Goal: Task Accomplishment & Management: Manage account settings

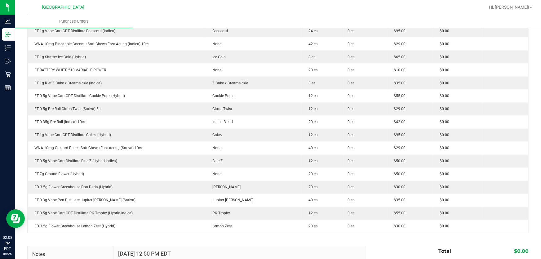
scroll to position [536, 0]
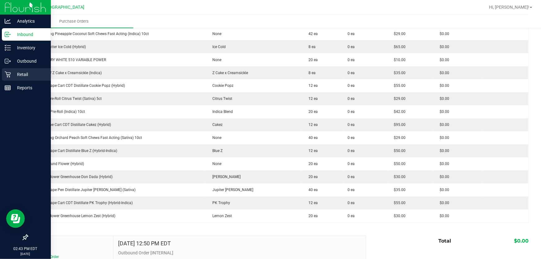
click at [25, 78] on p "Retail" at bounding box center [29, 74] width 37 height 7
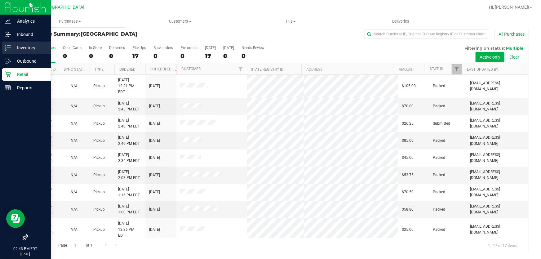
click at [26, 47] on p "Inventory" at bounding box center [29, 47] width 37 height 7
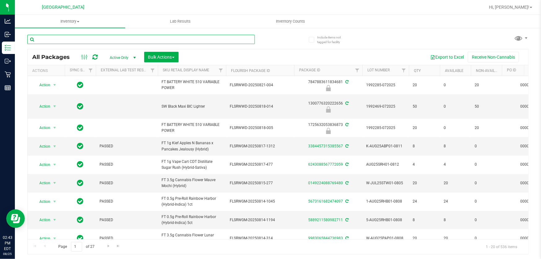
click at [91, 41] on input "text" at bounding box center [141, 39] width 228 height 9
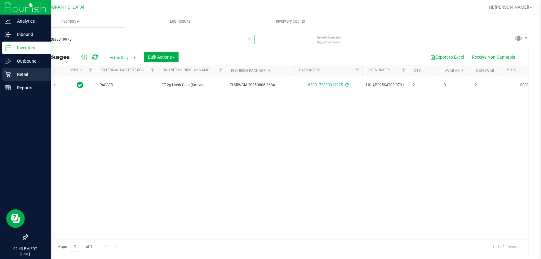
type input "6293172833319975"
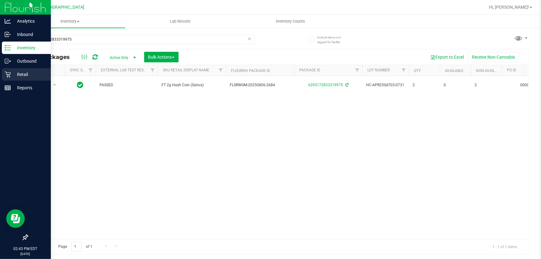
click at [7, 76] on icon at bounding box center [8, 75] width 6 height 6
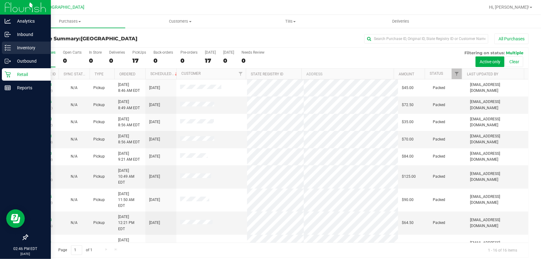
click at [25, 50] on p "Inventory" at bounding box center [29, 47] width 37 height 7
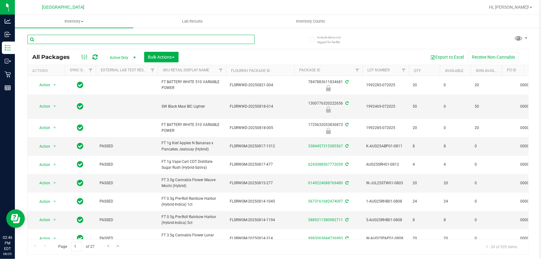
click at [88, 40] on input "text" at bounding box center [141, 39] width 228 height 9
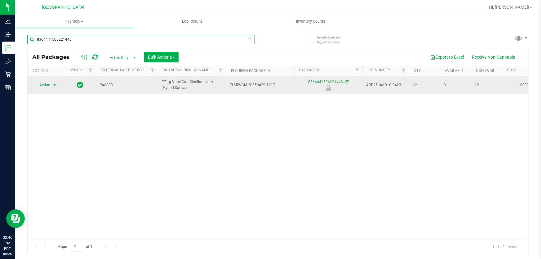
type input "8364441506221443"
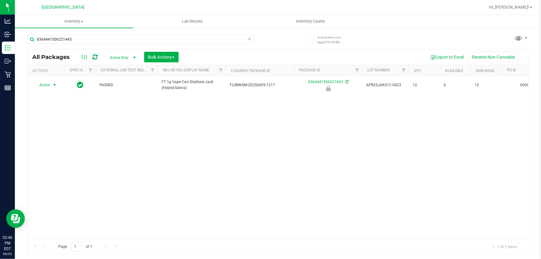
drag, startPoint x: 50, startPoint y: 82, endPoint x: 49, endPoint y: 116, distance: 34.4
click at [49, 82] on span "Action" at bounding box center [42, 85] width 17 height 9
click at [48, 162] on li "Unlock package" at bounding box center [53, 166] width 39 height 9
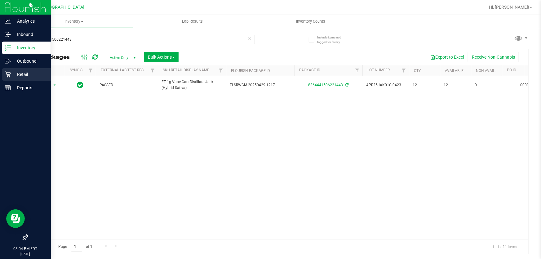
click at [22, 73] on p "Retail" at bounding box center [29, 74] width 37 height 7
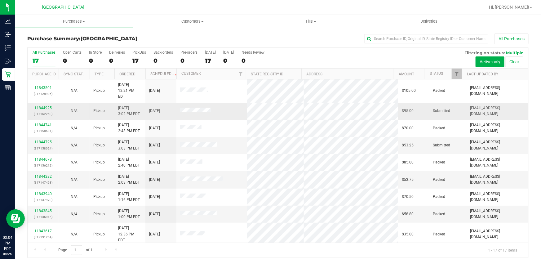
click at [45, 106] on link "11844925" at bounding box center [42, 108] width 17 height 4
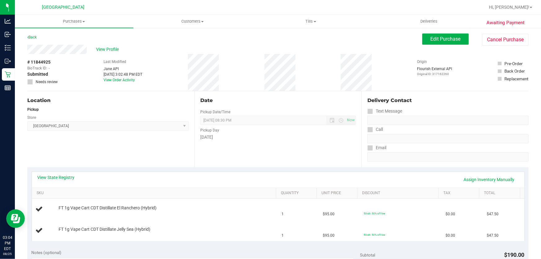
click at [245, 150] on div "Date Pickup Date/Time 08/25/2025 Now 08/25/2025 08:30 PM Now Pickup Day Monday" at bounding box center [277, 129] width 167 height 76
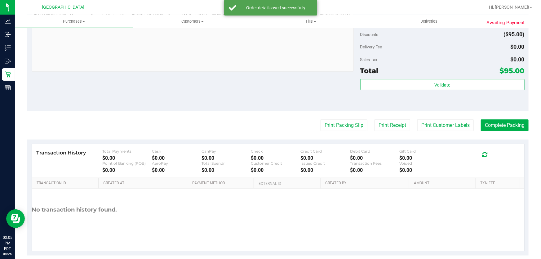
scroll to position [282, 0]
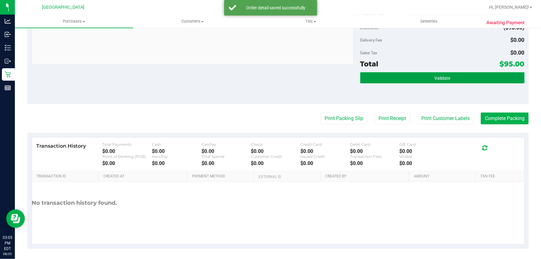
click at [420, 74] on button "Validate" at bounding box center [442, 77] width 164 height 11
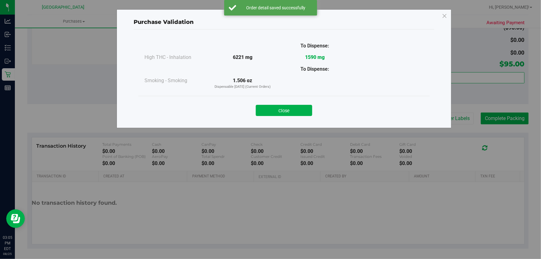
click at [274, 109] on button "Close" at bounding box center [284, 110] width 56 height 11
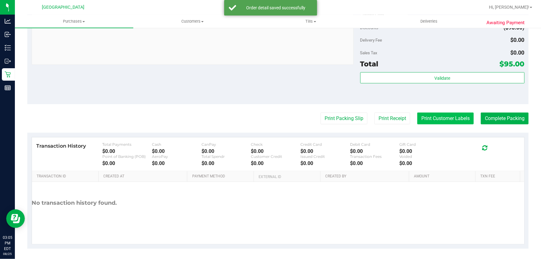
click at [436, 120] on button "Print Customer Labels" at bounding box center [446, 119] width 56 height 12
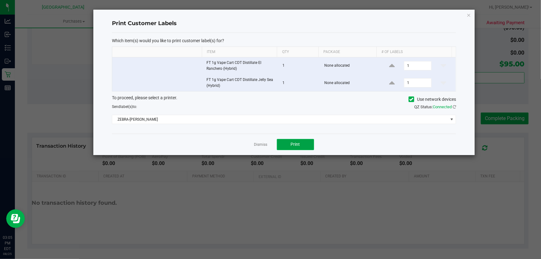
click at [294, 146] on span "Print" at bounding box center [295, 144] width 9 height 5
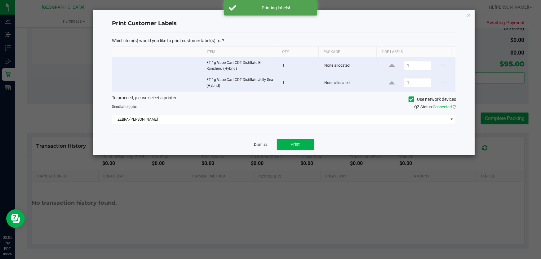
click at [259, 146] on link "Dismiss" at bounding box center [260, 144] width 13 height 5
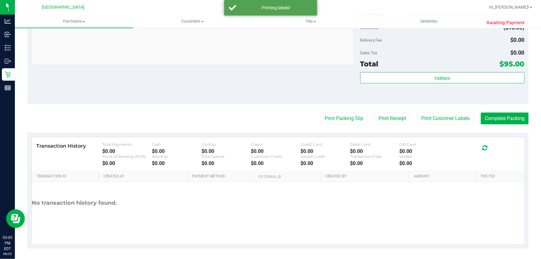
click at [190, 101] on div "Notes (optional) Subtotal $190.00 Discounts ($95.00) Delivery Fee $0.00 Sales T…" at bounding box center [278, 49] width 502 height 112
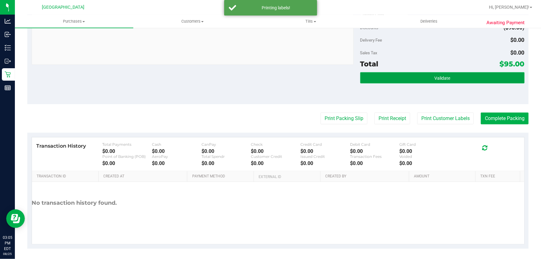
click at [379, 80] on button "Validate" at bounding box center [442, 77] width 164 height 11
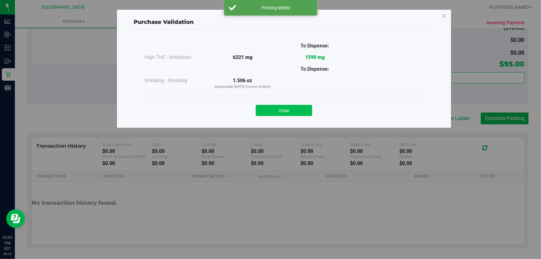
click at [285, 109] on button "Close" at bounding box center [284, 110] width 56 height 11
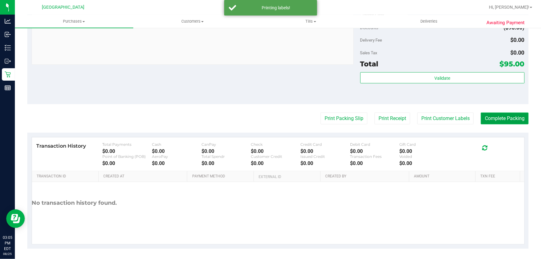
click at [481, 120] on button "Complete Packing" at bounding box center [505, 119] width 48 height 12
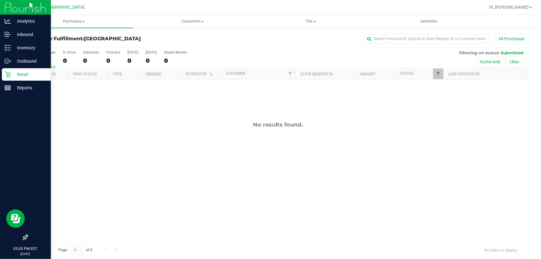
click at [18, 71] on p "Retail" at bounding box center [29, 74] width 37 height 7
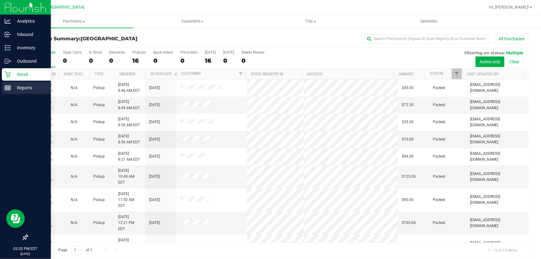
click at [21, 90] on p "Reports" at bounding box center [29, 87] width 37 height 7
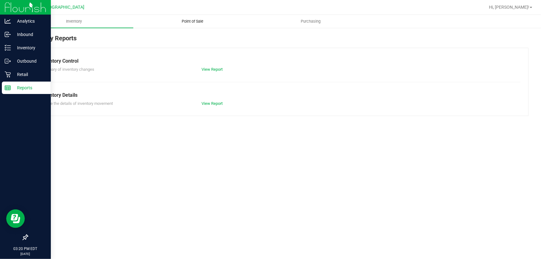
click at [191, 22] on span "Point of Sale" at bounding box center [192, 22] width 38 height 6
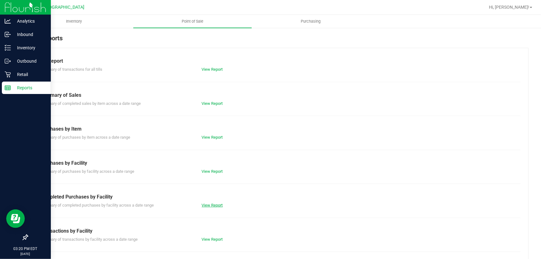
click at [212, 202] on div "View Report" at bounding box center [237, 205] width 81 height 6
click at [212, 207] on link "View Report" at bounding box center [212, 205] width 21 height 5
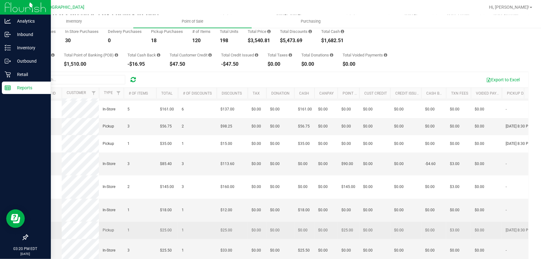
scroll to position [56, 0]
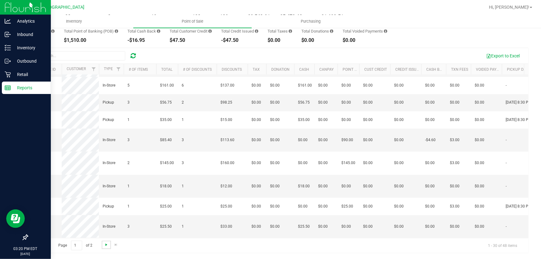
click at [105, 242] on span "Go to the next page" at bounding box center [106, 244] width 5 height 5
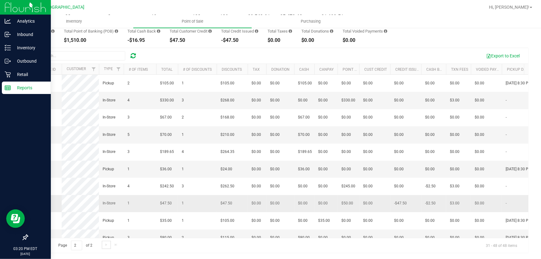
scroll to position [191, 0]
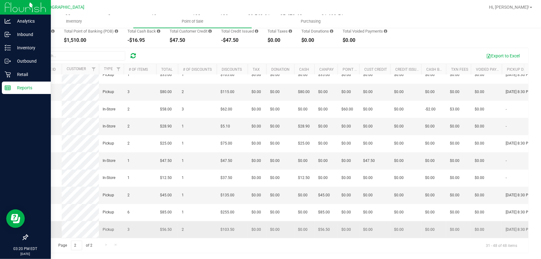
click at [43, 227] on span "11843490" at bounding box center [39, 229] width 17 height 4
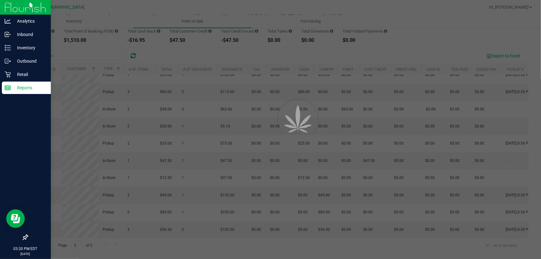
drag, startPoint x: 47, startPoint y: 221, endPoint x: 205, endPoint y: 159, distance: 169.5
click at [205, 156] on div at bounding box center [270, 129] width 541 height 259
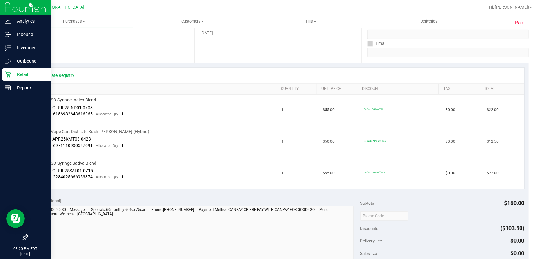
scroll to position [112, 0]
click at [16, 73] on p "Retail" at bounding box center [29, 74] width 37 height 7
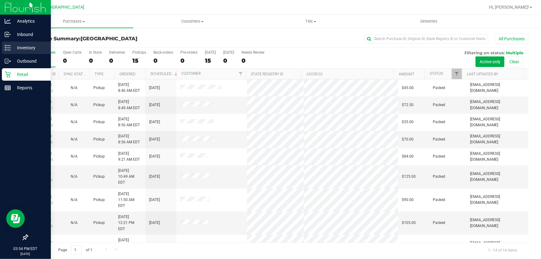
click at [16, 49] on p "Inventory" at bounding box center [29, 47] width 37 height 7
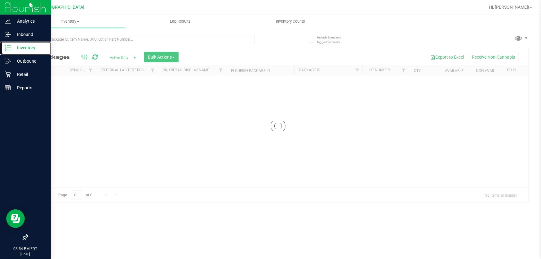
click at [16, 49] on p "Inventory" at bounding box center [29, 47] width 37 height 7
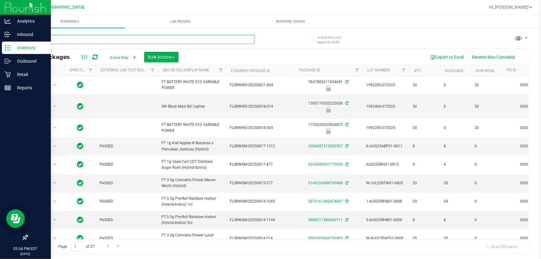
click at [93, 39] on input "text" at bounding box center [141, 39] width 228 height 9
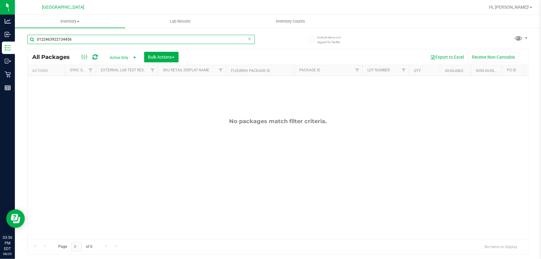
click at [59, 36] on input "0122463922134456" at bounding box center [141, 39] width 228 height 9
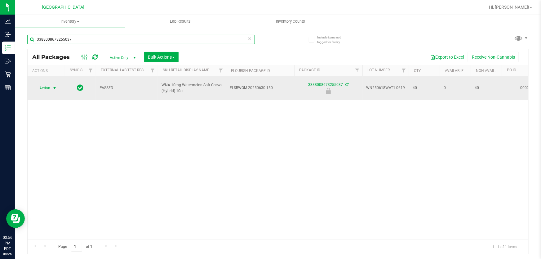
type input "3388008673255037"
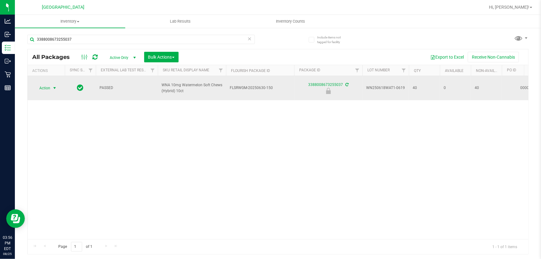
click at [44, 86] on span "Action" at bounding box center [42, 88] width 17 height 9
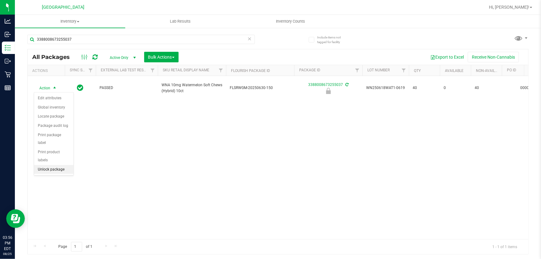
click at [50, 165] on li "Unlock package" at bounding box center [53, 169] width 39 height 9
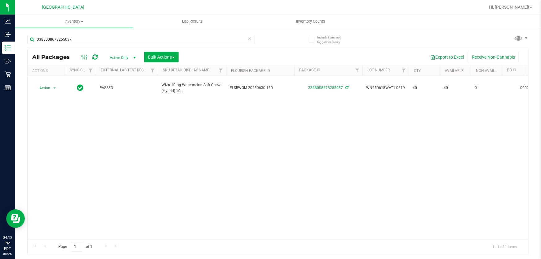
click at [111, 33] on div "3388008673255037" at bounding box center [152, 39] width 251 height 20
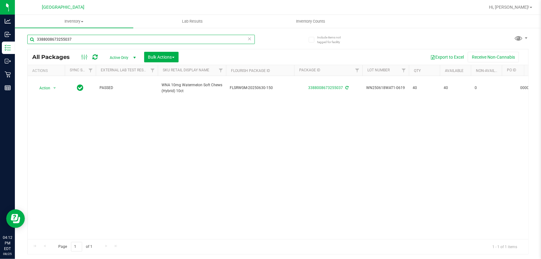
click at [112, 39] on input "3388008673255037" at bounding box center [141, 39] width 228 height 9
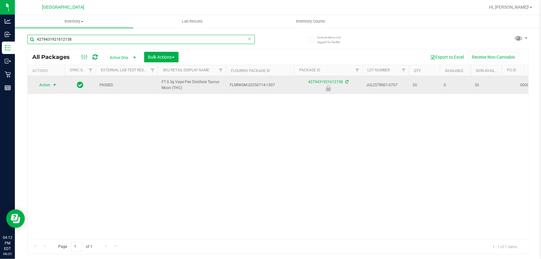
type input "4279431921612158"
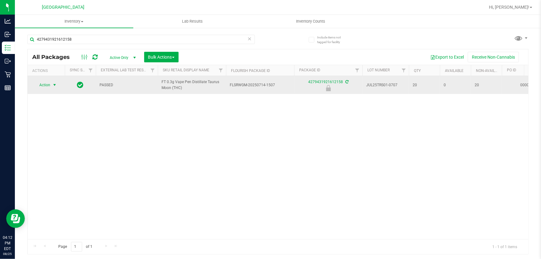
click at [48, 84] on span "Action" at bounding box center [42, 85] width 17 height 9
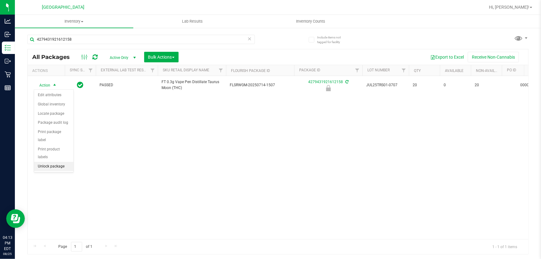
click at [53, 162] on li "Unlock package" at bounding box center [53, 166] width 39 height 9
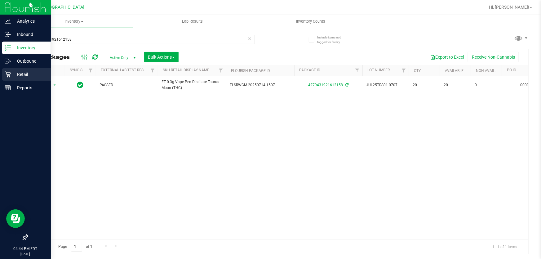
click at [24, 74] on p "Retail" at bounding box center [29, 74] width 37 height 7
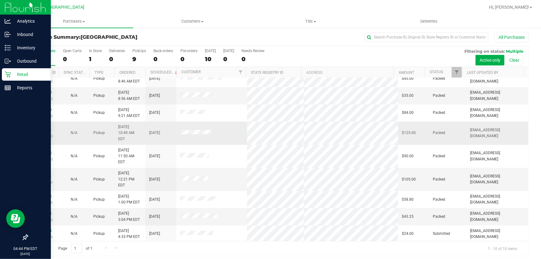
scroll to position [5, 0]
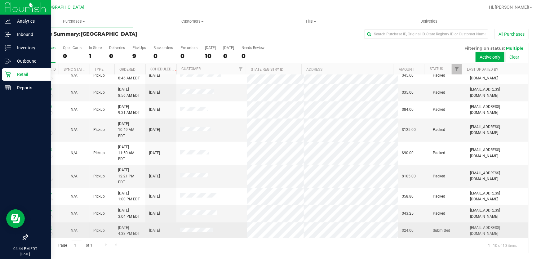
click at [47, 226] on link "11845644" at bounding box center [42, 228] width 17 height 4
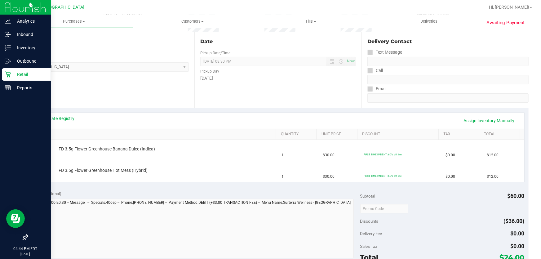
scroll to position [61, 0]
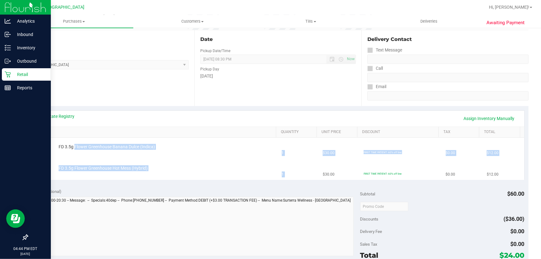
drag, startPoint x: 74, startPoint y: 149, endPoint x: 314, endPoint y: 175, distance: 241.5
click at [314, 175] on tbody "FD 3.5g Flower Greenhouse Banana Dulce (Indica) 1 $30.00 FIRST TIME PATIENT: 60…" at bounding box center [278, 159] width 493 height 42
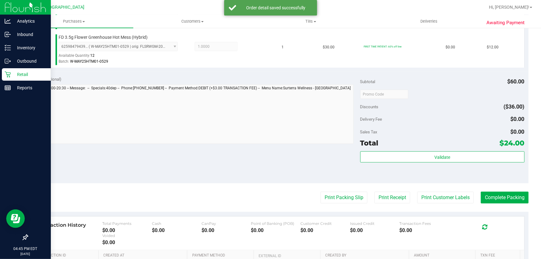
scroll to position [230, 0]
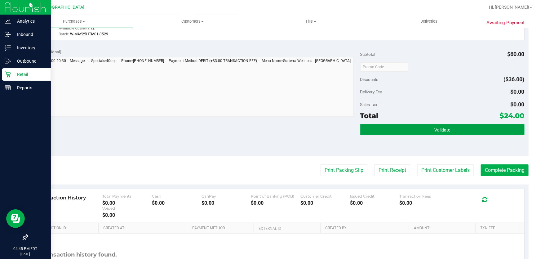
click at [444, 133] on button "Validate" at bounding box center [442, 129] width 164 height 11
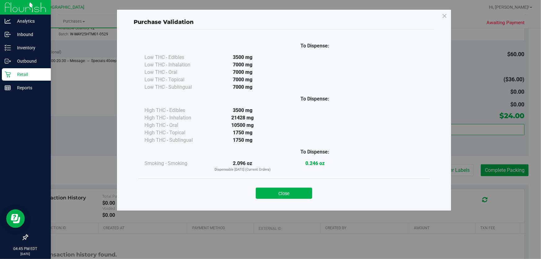
drag, startPoint x: 286, startPoint y: 193, endPoint x: 312, endPoint y: 193, distance: 25.4
click at [287, 193] on button "Close" at bounding box center [284, 193] width 56 height 11
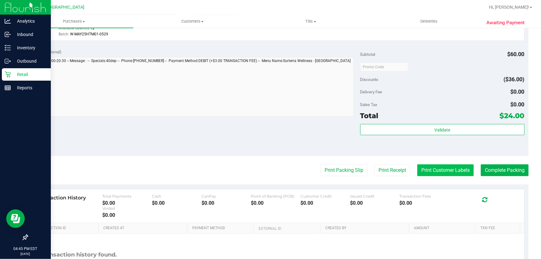
click at [437, 164] on button "Print Customer Labels" at bounding box center [446, 170] width 56 height 12
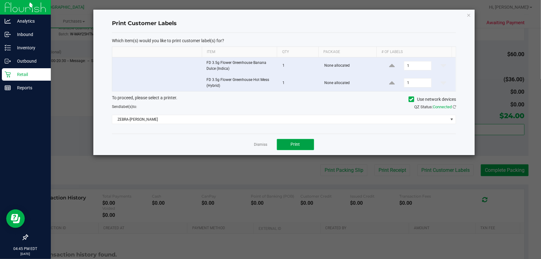
click at [306, 143] on button "Print" at bounding box center [295, 144] width 37 height 11
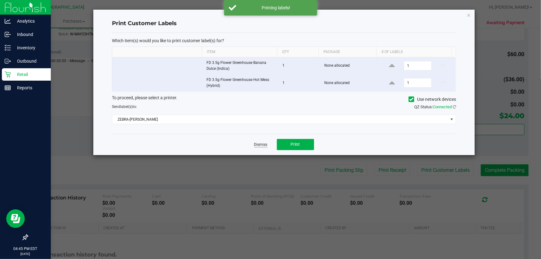
click at [266, 143] on link "Dismiss" at bounding box center [260, 144] width 13 height 5
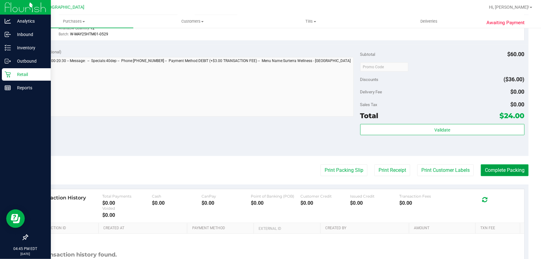
click at [504, 170] on button "Complete Packing" at bounding box center [505, 170] width 48 height 12
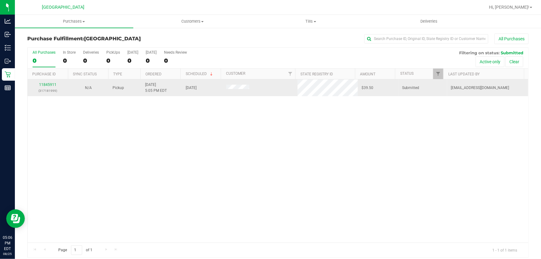
click at [45, 92] on p "(317181999)" at bounding box center [47, 91] width 33 height 6
click at [49, 87] on link "11845911" at bounding box center [47, 85] width 17 height 4
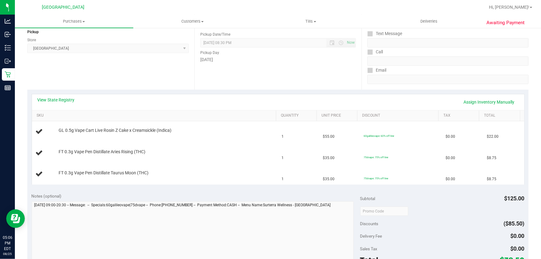
scroll to position [84, 0]
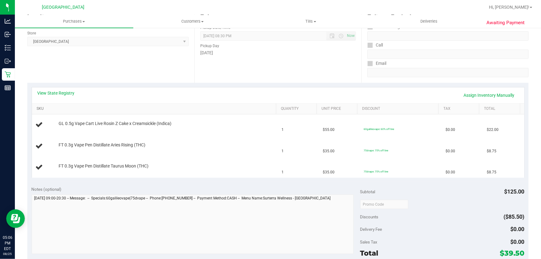
click at [41, 109] on link "SKU" at bounding box center [155, 108] width 237 height 5
drag, startPoint x: 92, startPoint y: 123, endPoint x: 343, endPoint y: 185, distance: 259.0
click at [343, 185] on purchase-details "Back Edit Purchase Cancel Purchase View Profile # 11845911 BioTrack ID: - Submi…" at bounding box center [278, 193] width 502 height 489
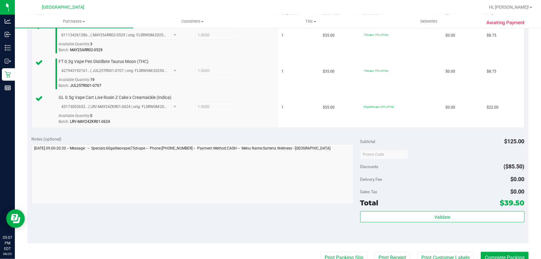
scroll to position [197, 0]
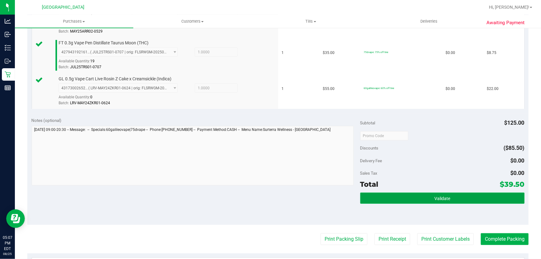
click at [435, 196] on span "Validate" at bounding box center [443, 198] width 16 height 5
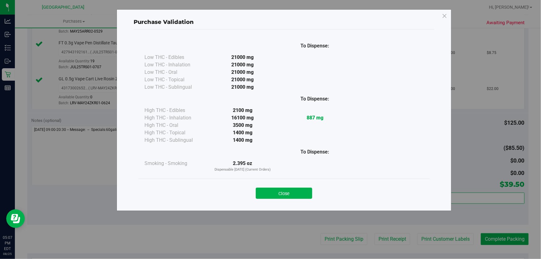
click at [281, 197] on button "Close" at bounding box center [284, 193] width 56 height 11
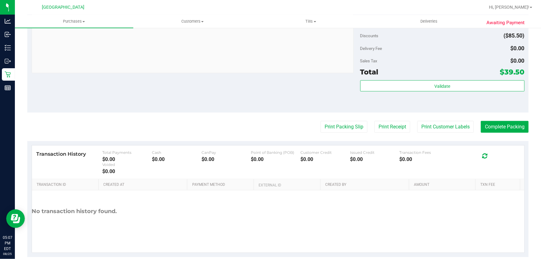
scroll to position [310, 0]
click at [441, 130] on button "Print Customer Labels" at bounding box center [446, 126] width 56 height 12
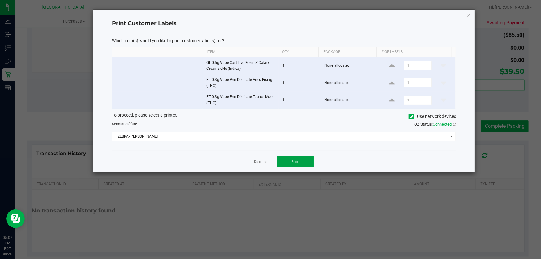
click at [288, 165] on button "Print" at bounding box center [295, 161] width 37 height 11
click at [254, 158] on div at bounding box center [284, 91] width 382 height 163
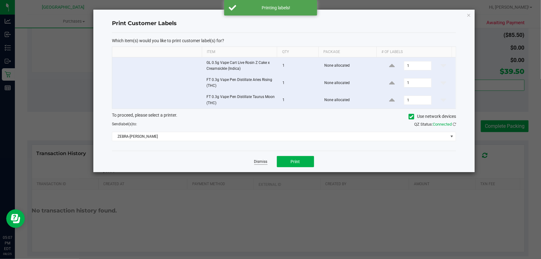
click at [259, 162] on link "Dismiss" at bounding box center [260, 161] width 13 height 5
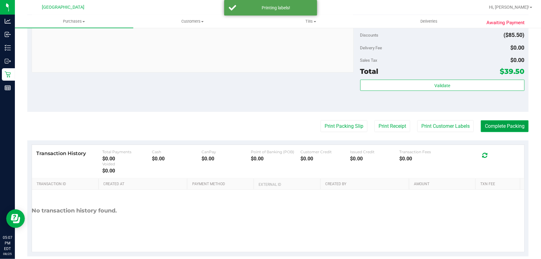
click at [485, 129] on button "Complete Packing" at bounding box center [505, 126] width 48 height 12
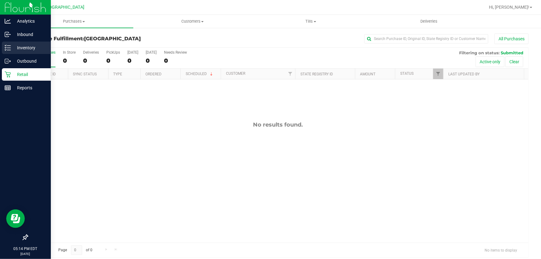
click at [8, 48] on line at bounding box center [8, 48] width 3 height 0
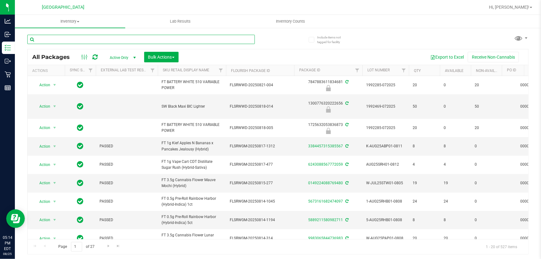
click at [93, 37] on input "text" at bounding box center [141, 39] width 228 height 9
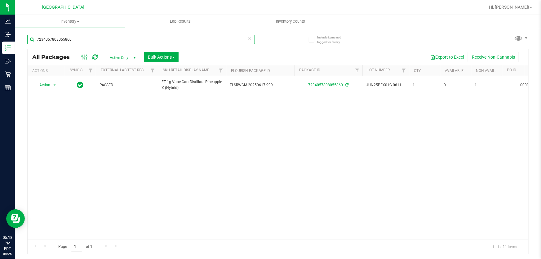
type input "7234057808055860"
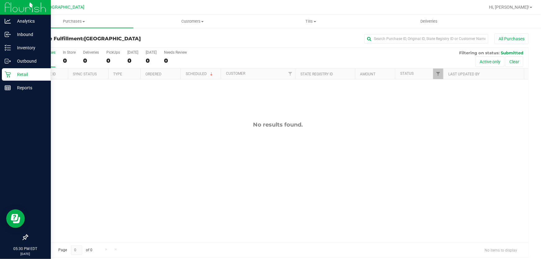
click at [11, 74] on p "Retail" at bounding box center [29, 74] width 37 height 7
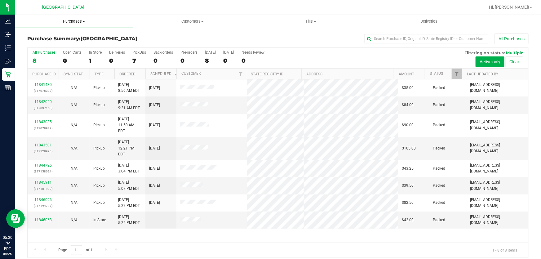
click at [73, 22] on span "Purchases" at bounding box center [74, 22] width 118 height 6
click at [65, 56] on li "All purchases" at bounding box center [74, 52] width 118 height 7
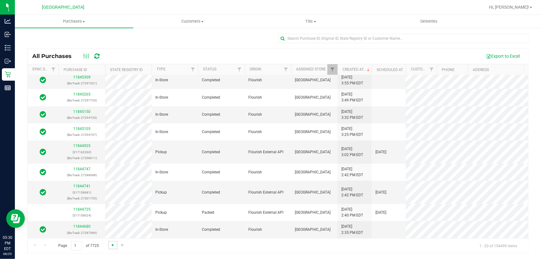
click at [110, 247] on span "Go to the next page" at bounding box center [112, 245] width 5 height 5
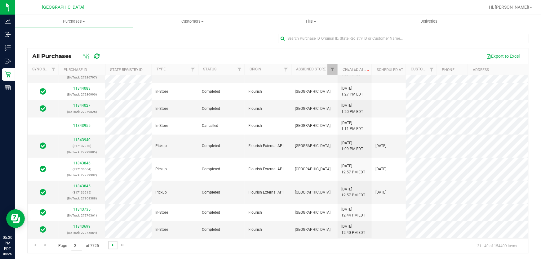
click at [113, 245] on span "Go to the next page" at bounding box center [112, 245] width 5 height 5
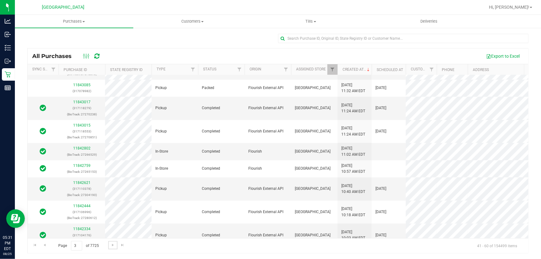
scroll to position [237, 0]
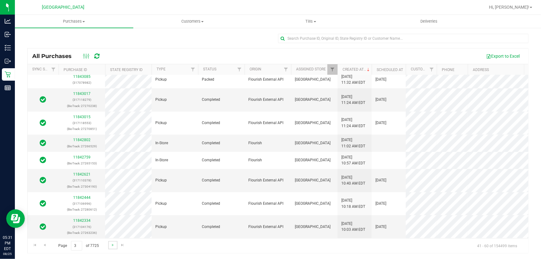
click at [109, 246] on link "Go to the next page" at bounding box center [112, 245] width 9 height 8
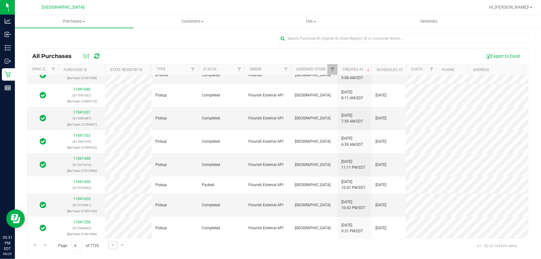
scroll to position [226, 0]
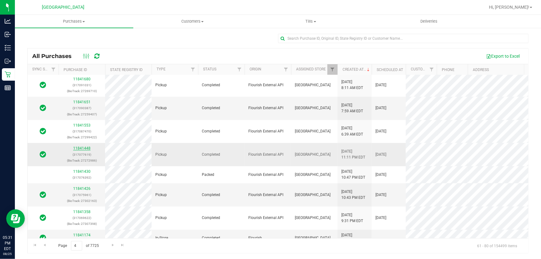
click at [83, 150] on link "11841448" at bounding box center [81, 148] width 17 height 4
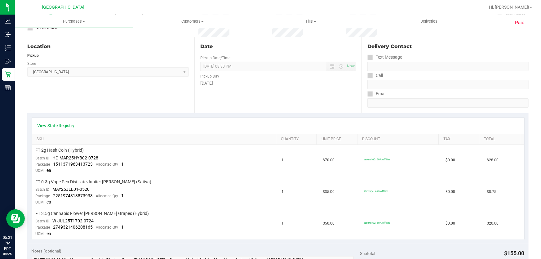
scroll to position [84, 0]
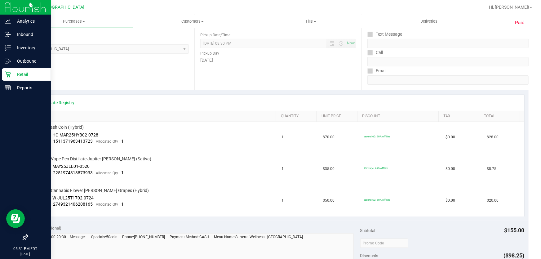
click at [13, 72] on p "Retail" at bounding box center [29, 74] width 37 height 7
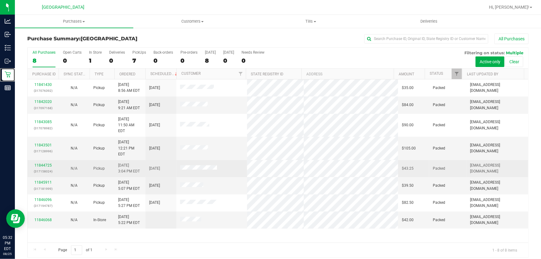
scroll to position [5, 0]
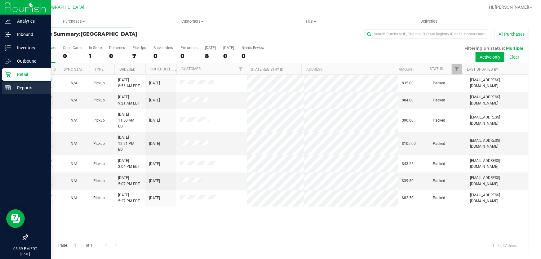
click at [28, 89] on p "Reports" at bounding box center [29, 87] width 37 height 7
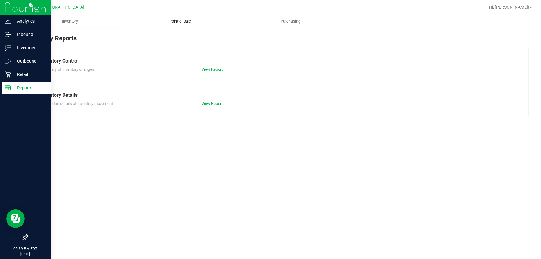
click at [190, 23] on span "Point of Sale" at bounding box center [180, 22] width 38 height 6
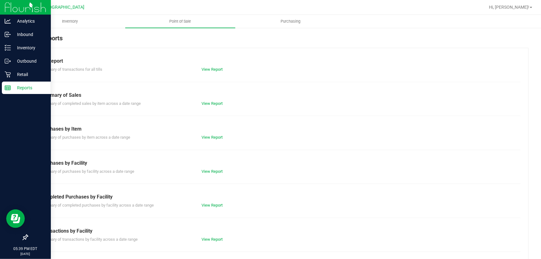
click at [215, 208] on div "Till Report Summary of transactions for all tills View Report Summary of Sales …" at bounding box center [278, 184] width 502 height 272
click at [217, 205] on link "View Report" at bounding box center [212, 205] width 21 height 5
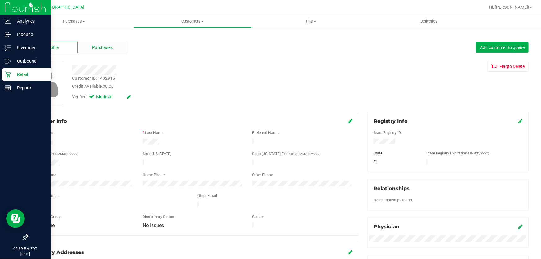
click at [93, 50] on span "Purchases" at bounding box center [102, 47] width 20 height 7
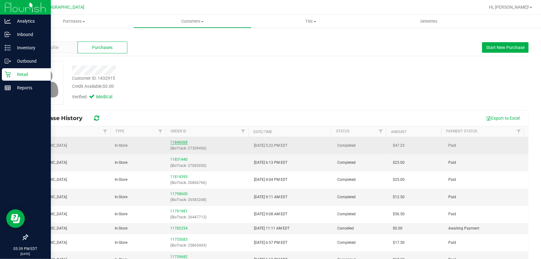
click at [184, 142] on link "11846068" at bounding box center [179, 142] width 17 height 4
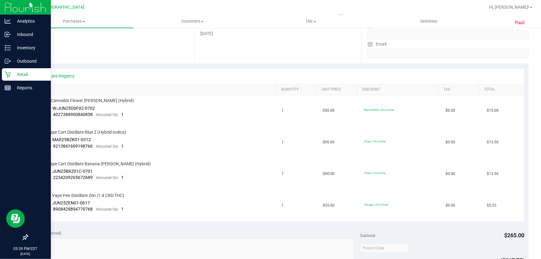
scroll to position [113, 0]
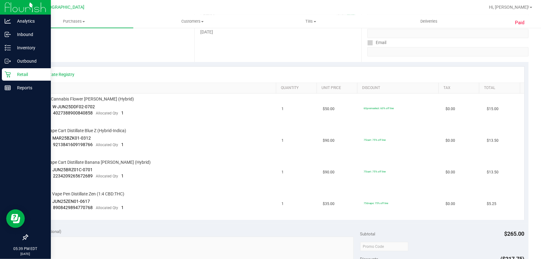
drag, startPoint x: 349, startPoint y: 140, endPoint x: 294, endPoint y: 227, distance: 102.7
click at [294, 227] on purchase-details "Back View Profile Completed Aug 25, 2025 5:36 PM EDT # 11846068 BioTrack ID: 27…" at bounding box center [278, 200] width 502 height 559
click at [25, 78] on div "Retail" at bounding box center [26, 74] width 49 height 12
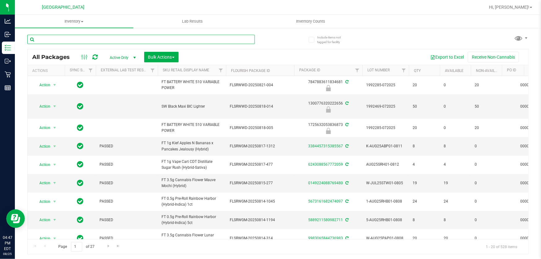
click at [132, 38] on input "text" at bounding box center [141, 39] width 228 height 9
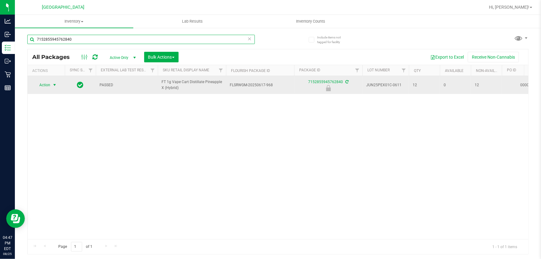
type input "7152855945762840"
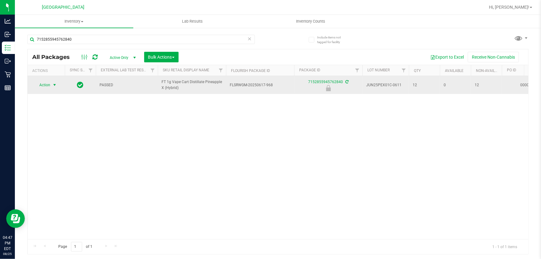
click at [45, 85] on span "Action" at bounding box center [42, 85] width 17 height 9
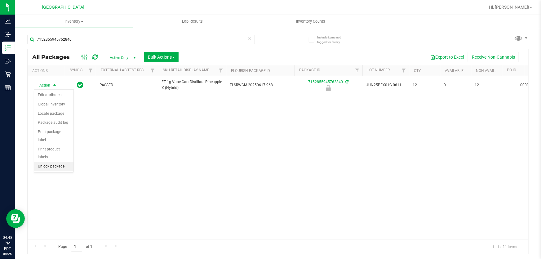
click at [50, 162] on li "Unlock package" at bounding box center [53, 166] width 39 height 9
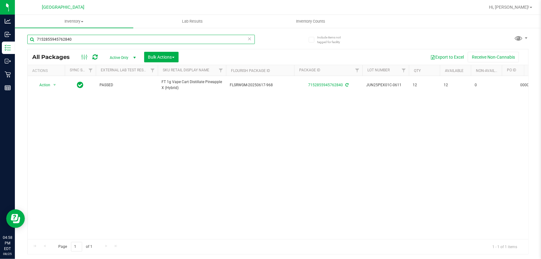
click at [79, 38] on input "7152855945762840" at bounding box center [141, 39] width 228 height 9
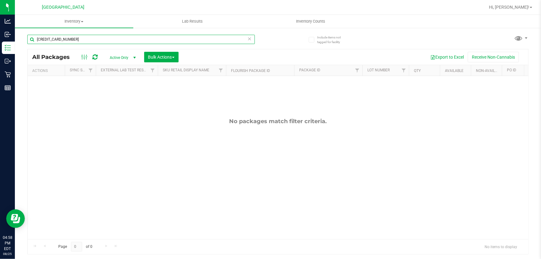
click at [83, 36] on input "6655287960733895" at bounding box center [141, 39] width 228 height 9
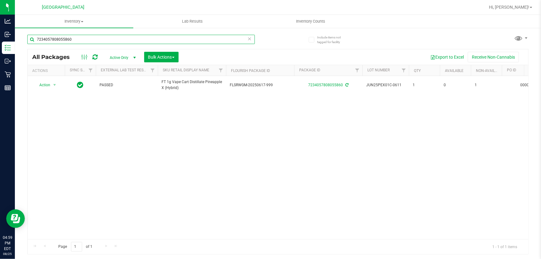
click at [116, 39] on input "7234057808055860" at bounding box center [141, 39] width 228 height 9
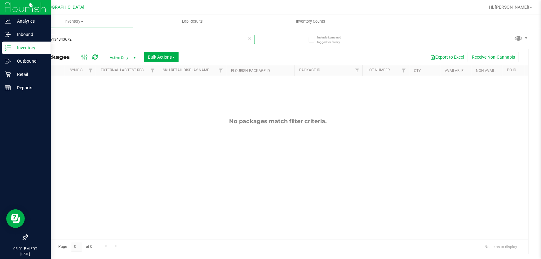
type input "8258376134343672"
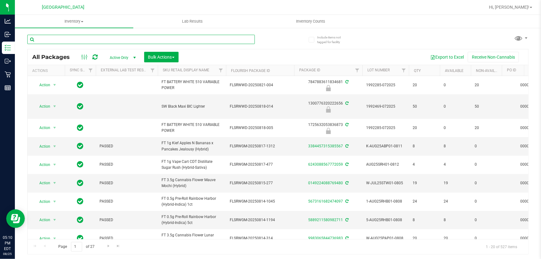
click at [121, 41] on input "text" at bounding box center [141, 39] width 228 height 9
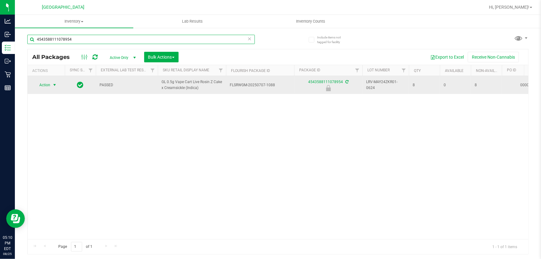
type input "4543588111078954"
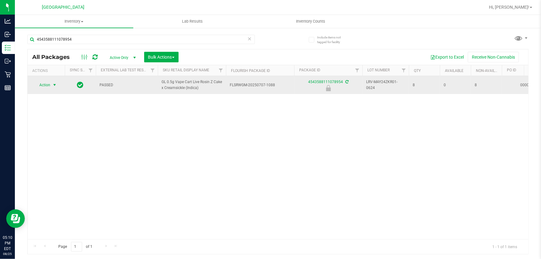
click at [43, 82] on span "Action" at bounding box center [42, 85] width 17 height 9
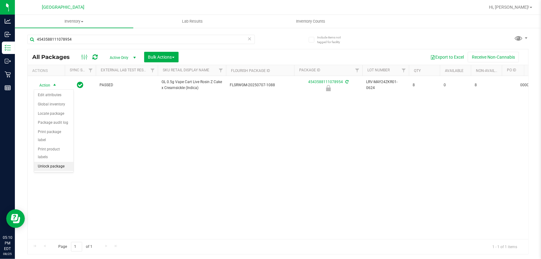
click at [46, 162] on li "Unlock package" at bounding box center [53, 166] width 39 height 9
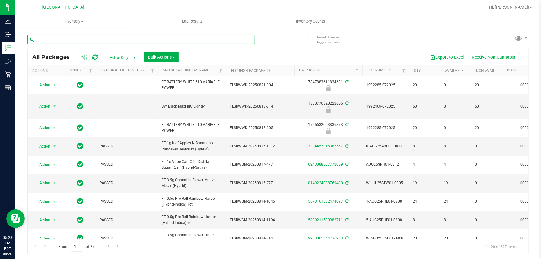
click at [112, 36] on input "text" at bounding box center [141, 39] width 228 height 9
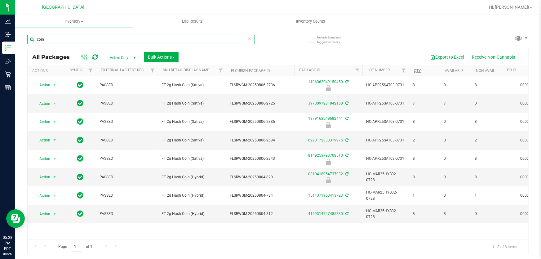
type input "coin"
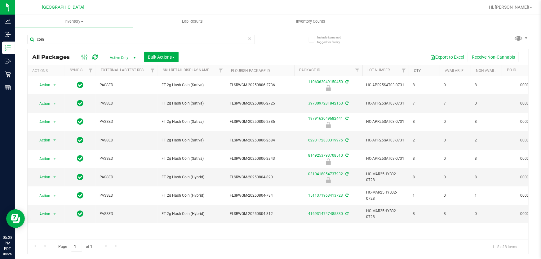
click at [418, 69] on link "Qty" at bounding box center [417, 71] width 7 height 4
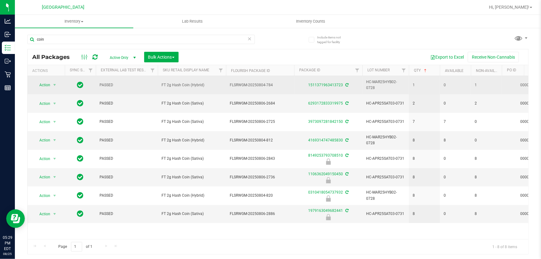
drag, startPoint x: 403, startPoint y: 99, endPoint x: 149, endPoint y: 89, distance: 254.2
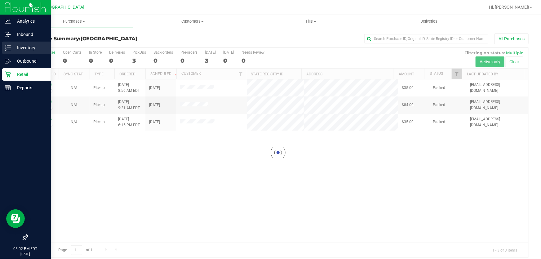
click at [13, 47] on p "Inventory" at bounding box center [29, 47] width 37 height 7
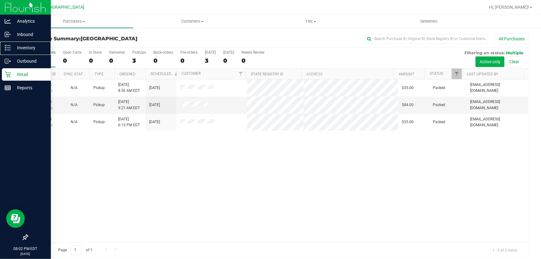
click at [13, 47] on p "Inventory" at bounding box center [29, 47] width 37 height 7
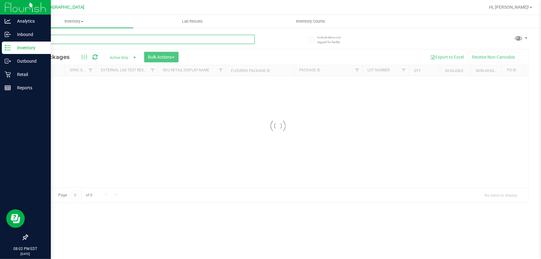
click at [59, 39] on input "text" at bounding box center [141, 39] width 228 height 9
drag, startPoint x: 153, startPoint y: 38, endPoint x: 0, endPoint y: 1, distance: 157.7
click at [0, 1] on div "Analytics Inbound Inventory Outbound Retail Reports 08:03 PM EDT [DATE] 08/25 […" at bounding box center [270, 129] width 541 height 259
type input "4024394608904528"
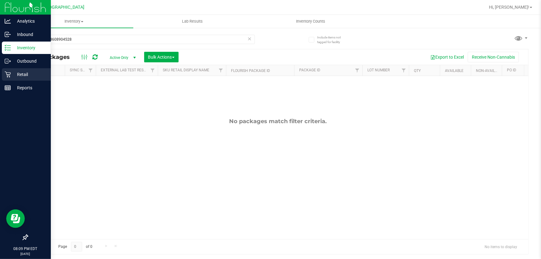
click at [25, 76] on p "Retail" at bounding box center [29, 74] width 37 height 7
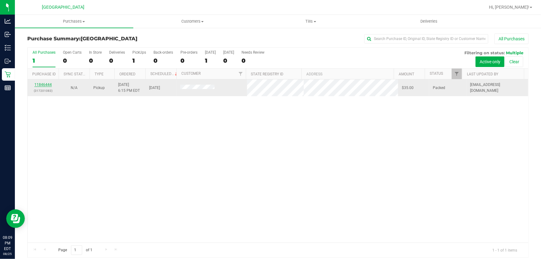
click at [47, 83] on link "11846444" at bounding box center [42, 85] width 17 height 4
